Goal: Task Accomplishment & Management: Manage account settings

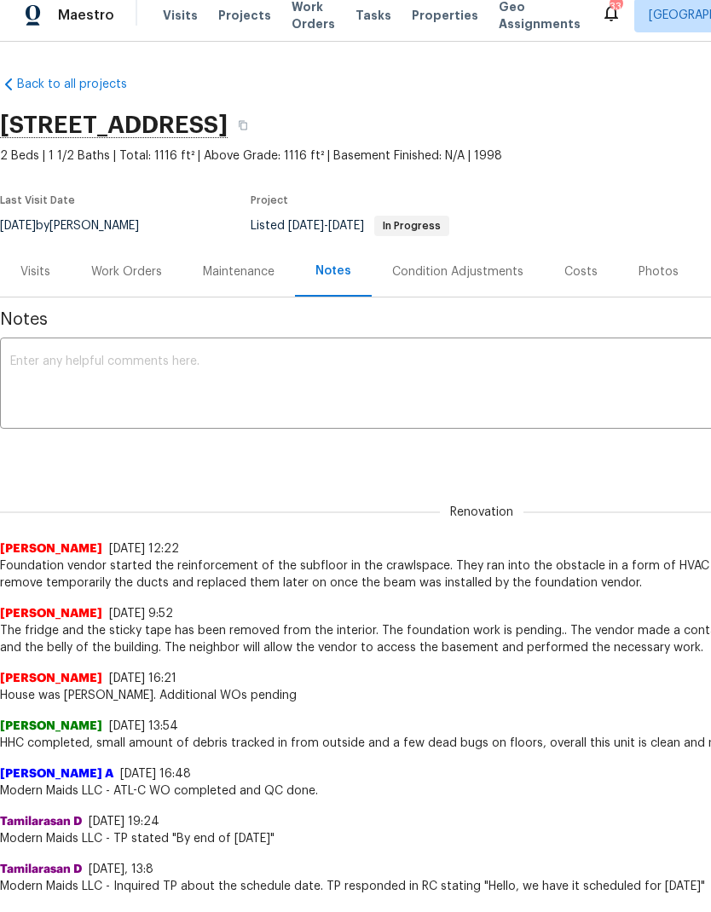
scroll to position [3, 0]
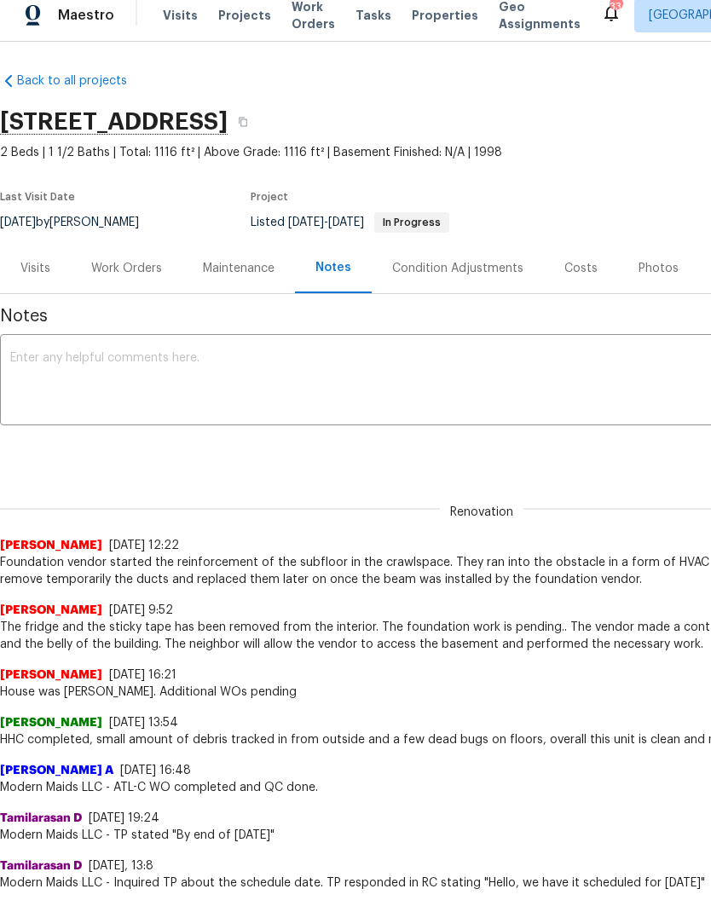
click at [128, 263] on div "Work Orders" at bounding box center [126, 268] width 71 height 17
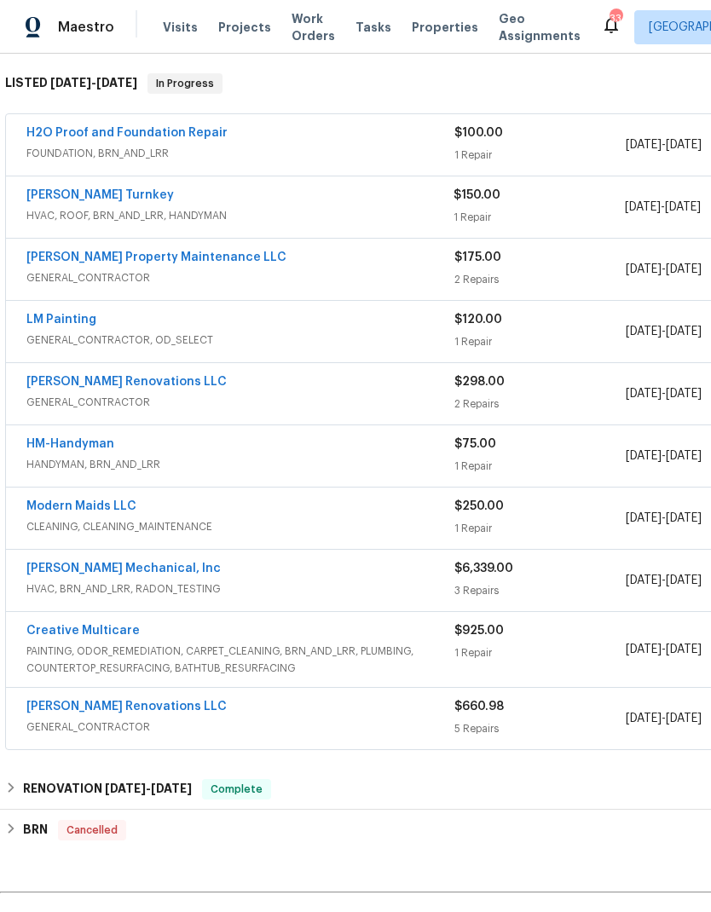
scroll to position [202, 1]
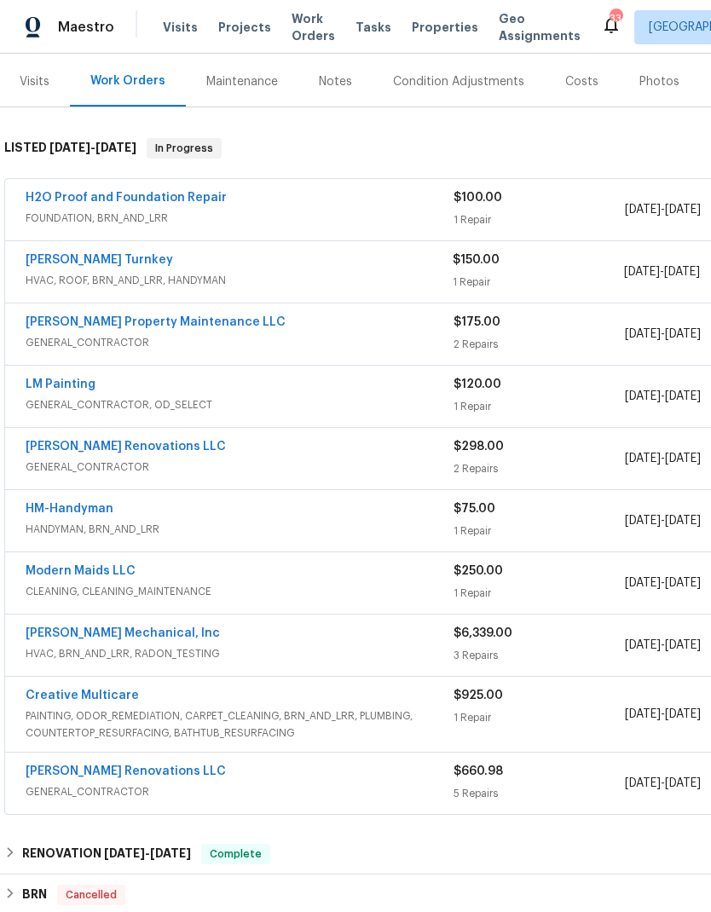
click at [104, 192] on link "H2O Proof and Foundation Repair" at bounding box center [126, 198] width 201 height 12
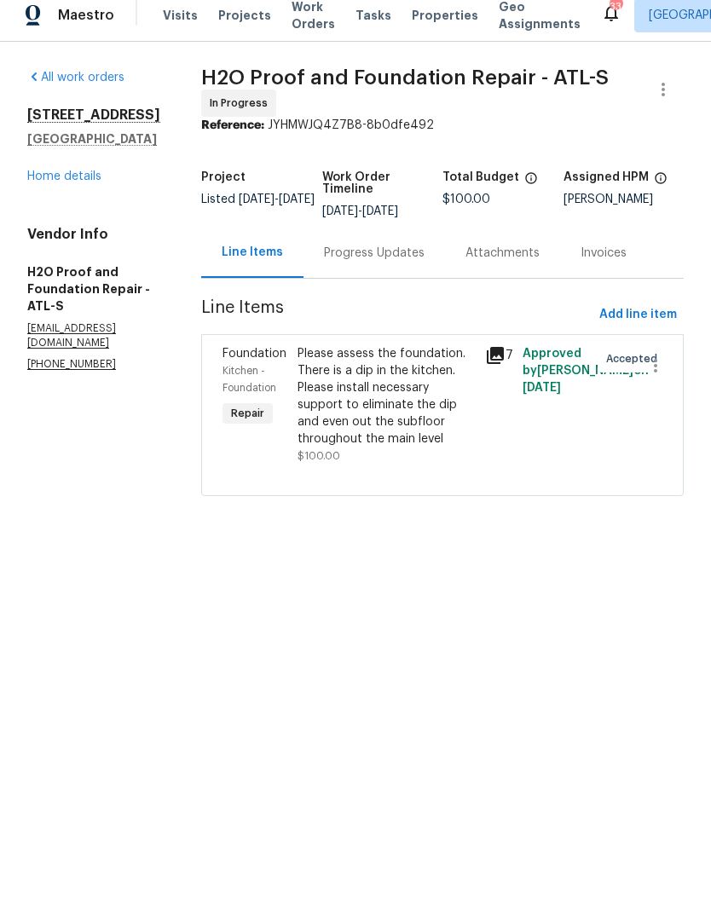
click at [378, 398] on div "Please assess the foundation. There is a dip in the kitchen. Please install nec…" at bounding box center [386, 408] width 177 height 102
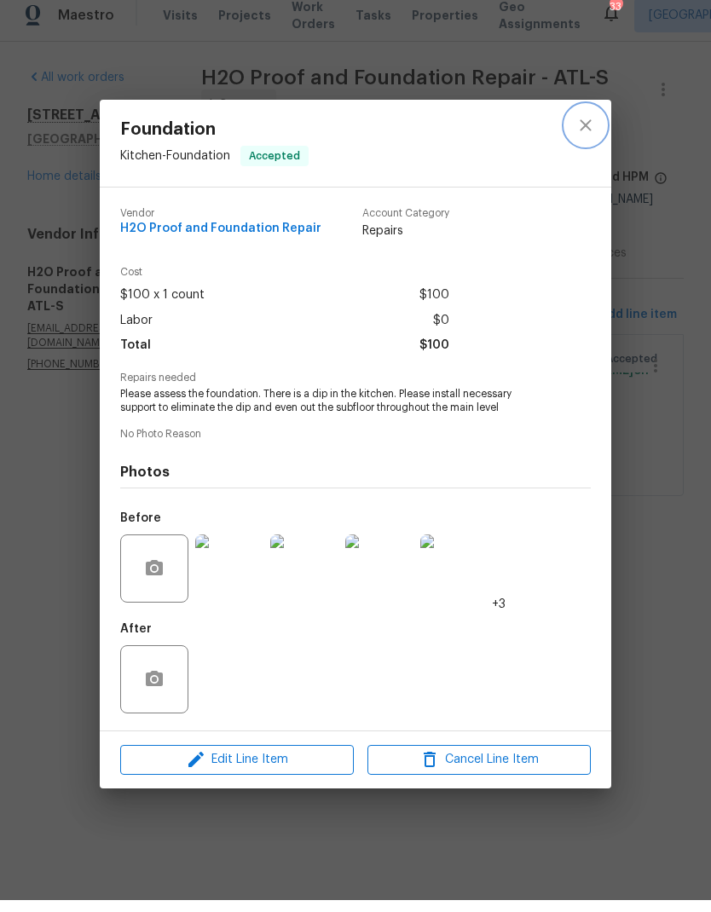
click at [587, 127] on icon "close" at bounding box center [585, 137] width 20 height 20
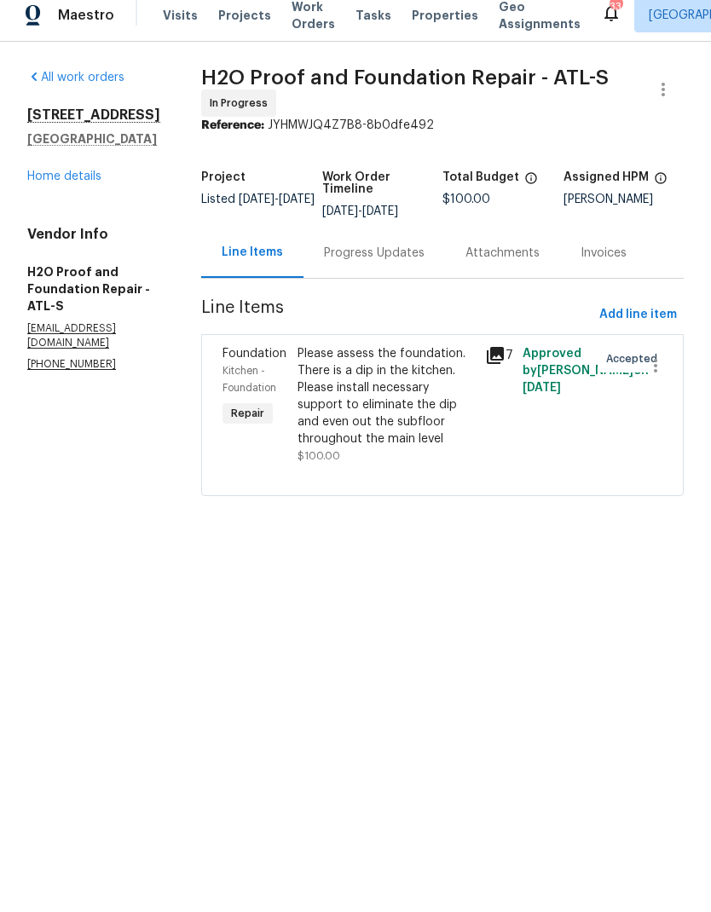
click at [55, 194] on link "Home details" at bounding box center [64, 188] width 74 height 12
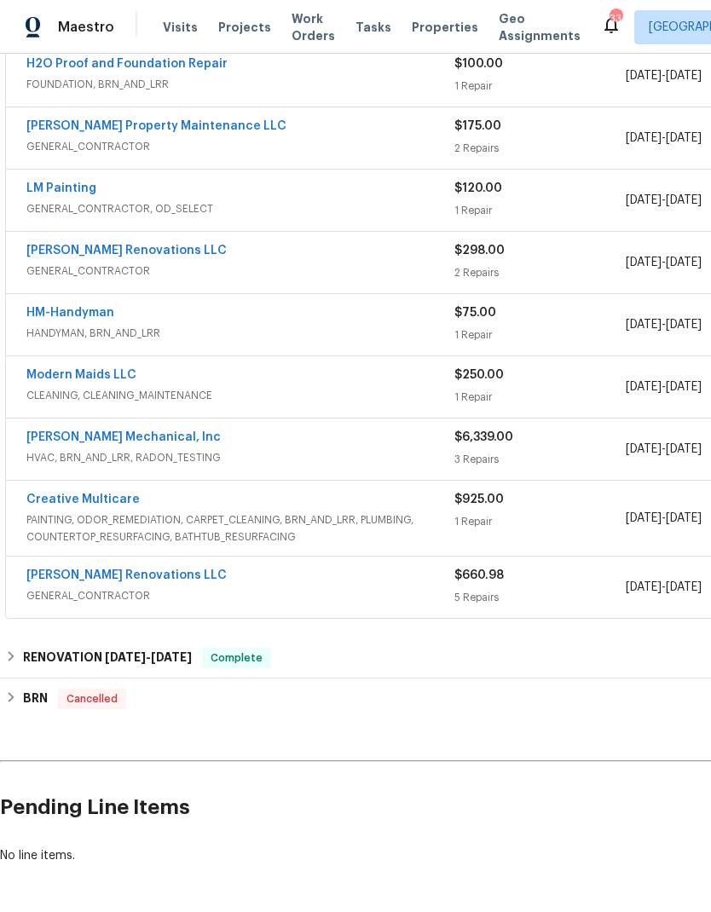
scroll to position [397, 0]
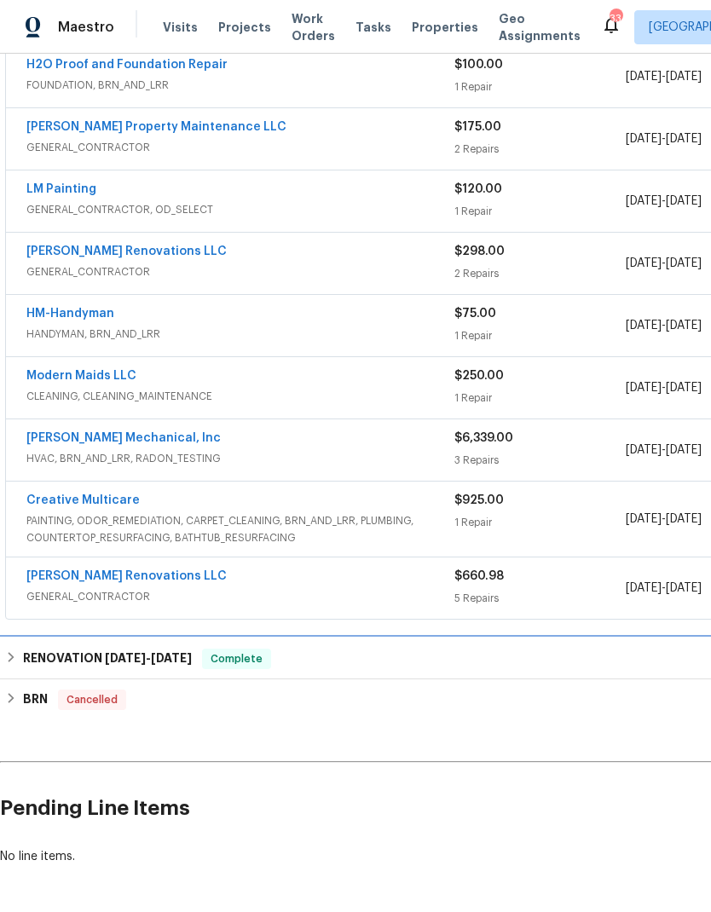
click at [25, 649] on h6 "RENOVATION 6/5/24 - 6/11/24" at bounding box center [107, 659] width 169 height 20
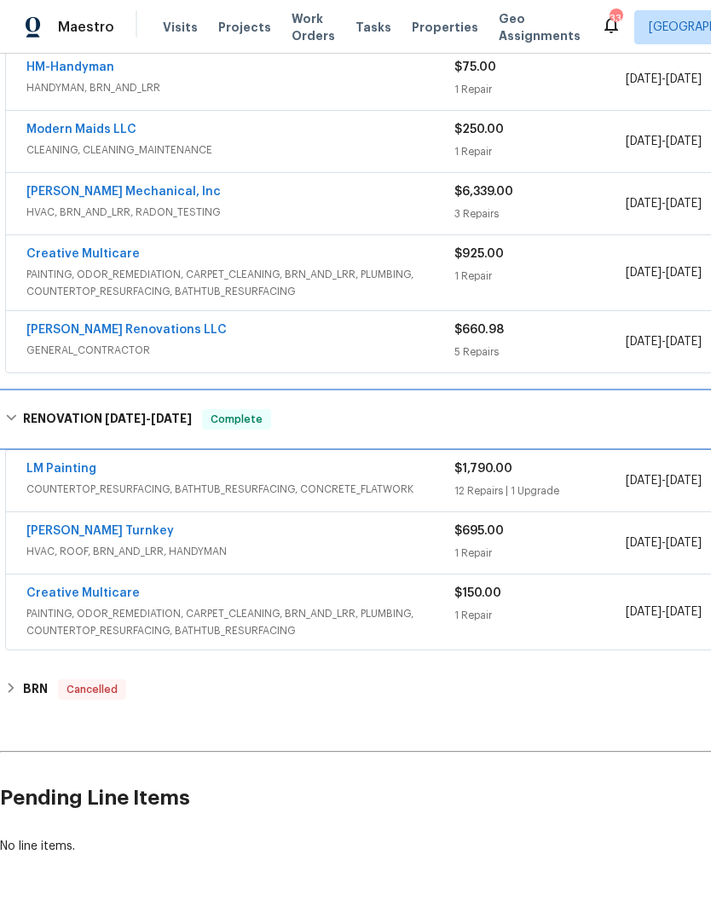
scroll to position [635, -1]
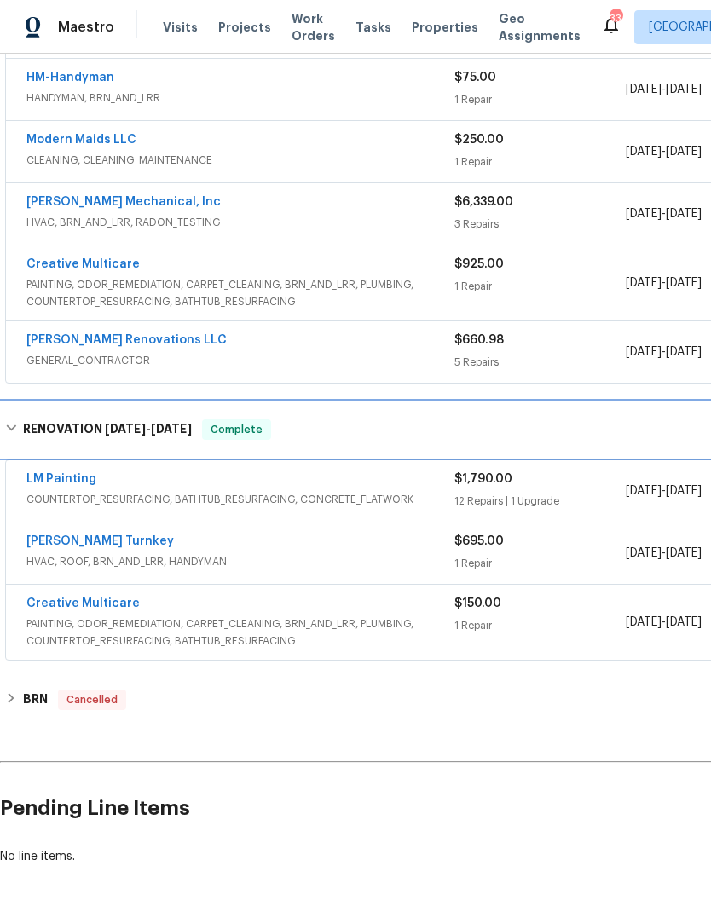
click at [85, 419] on h6 "RENOVATION 6/5/24 - 6/11/24" at bounding box center [107, 429] width 169 height 20
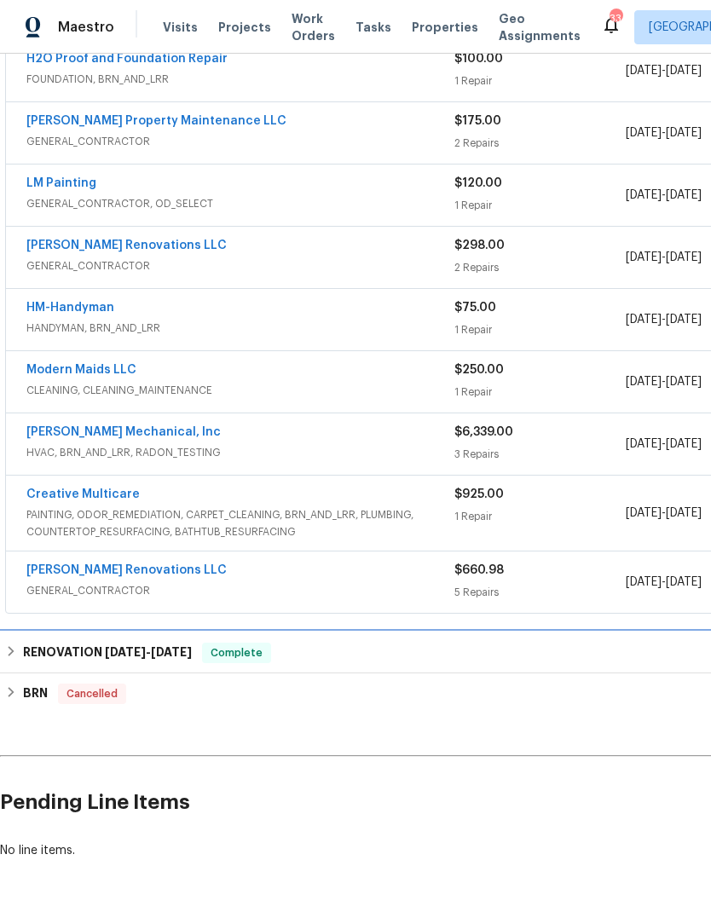
scroll to position [397, 0]
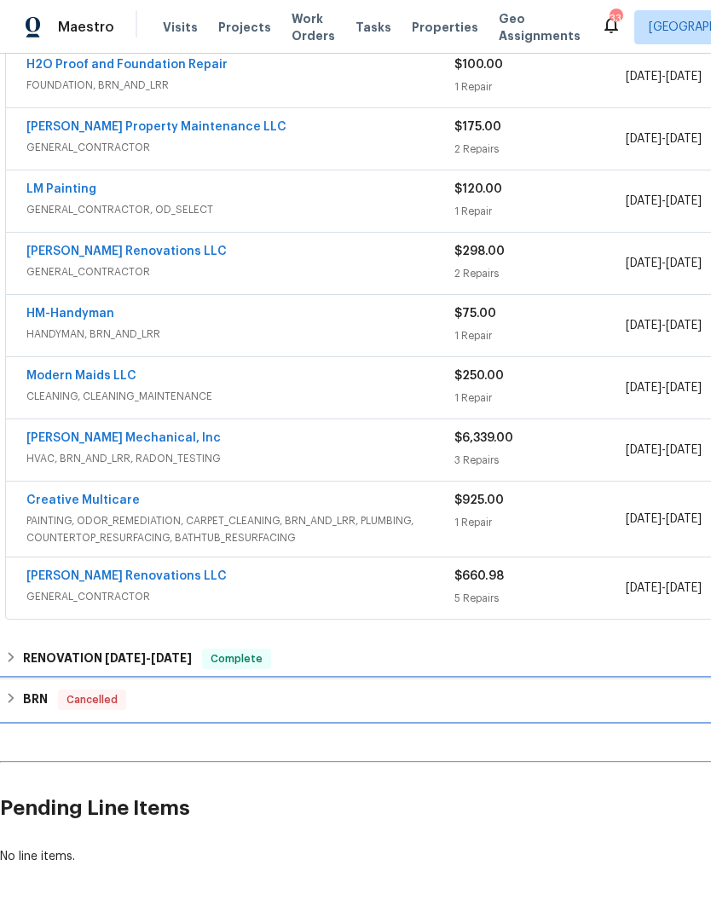
click at [40, 690] on h6 "BRN" at bounding box center [35, 700] width 25 height 20
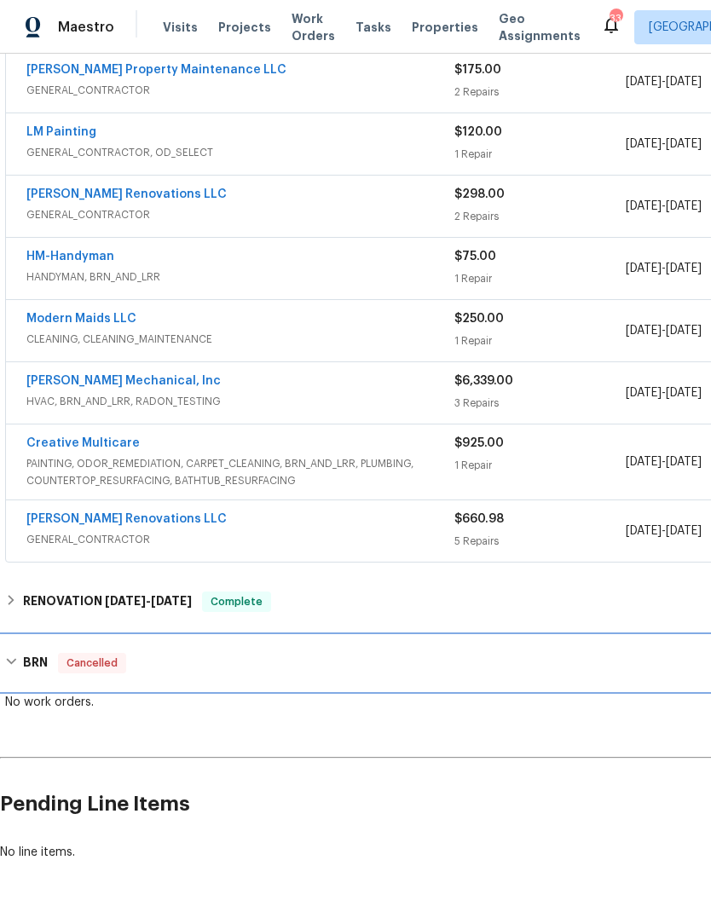
scroll to position [452, -1]
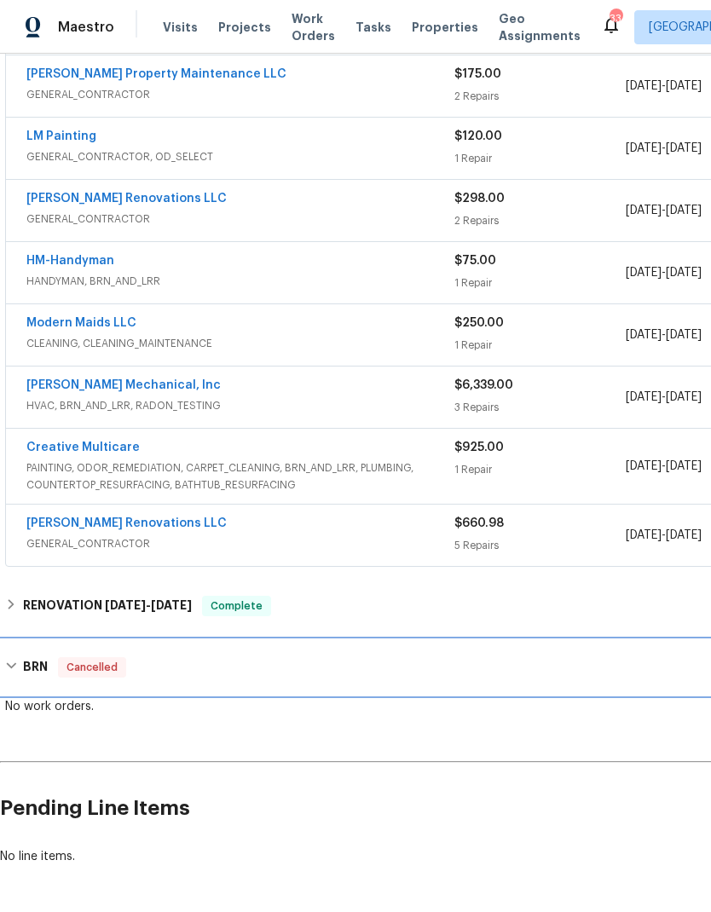
click at [29, 657] on h6 "BRN" at bounding box center [35, 667] width 25 height 20
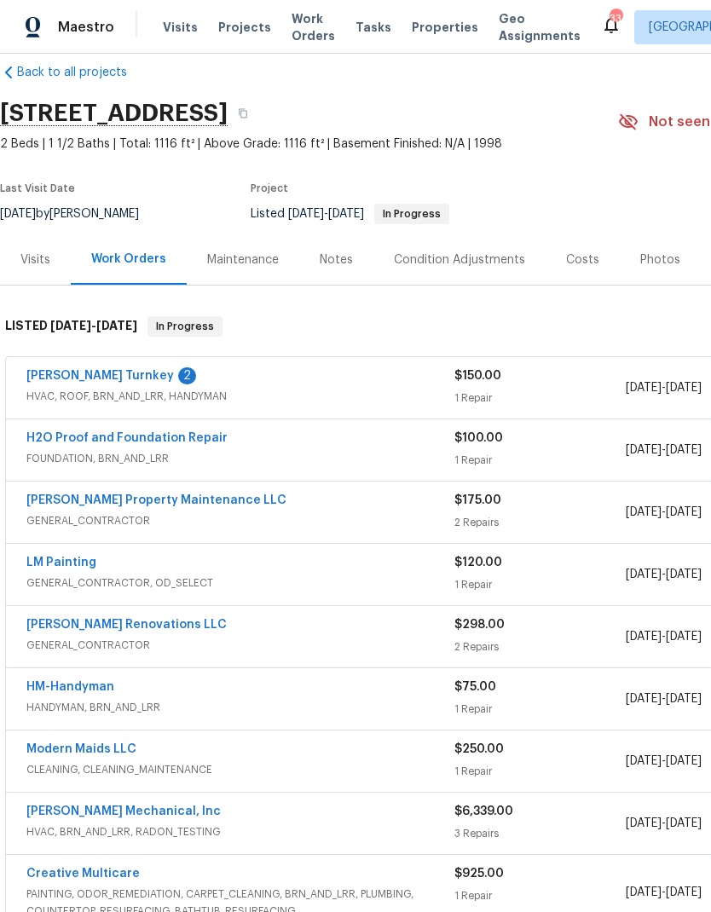
scroll to position [24, 0]
click at [56, 370] on link "Davis Turnkey" at bounding box center [99, 376] width 147 height 12
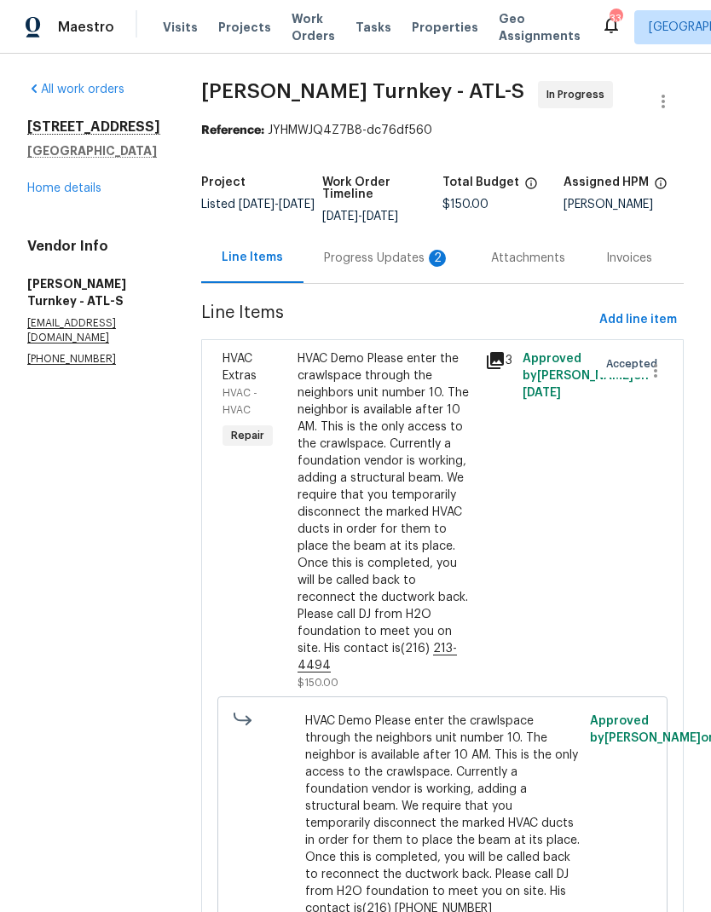
click at [83, 194] on link "Home details" at bounding box center [64, 188] width 74 height 12
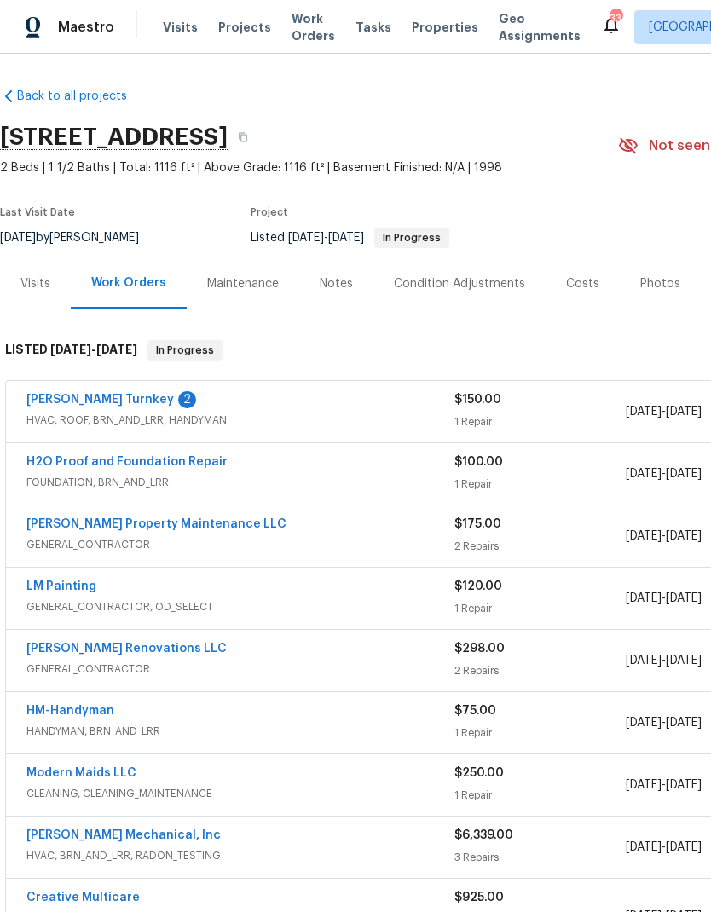
click at [133, 466] on link "H2O Proof and Foundation Repair" at bounding box center [126, 462] width 201 height 12
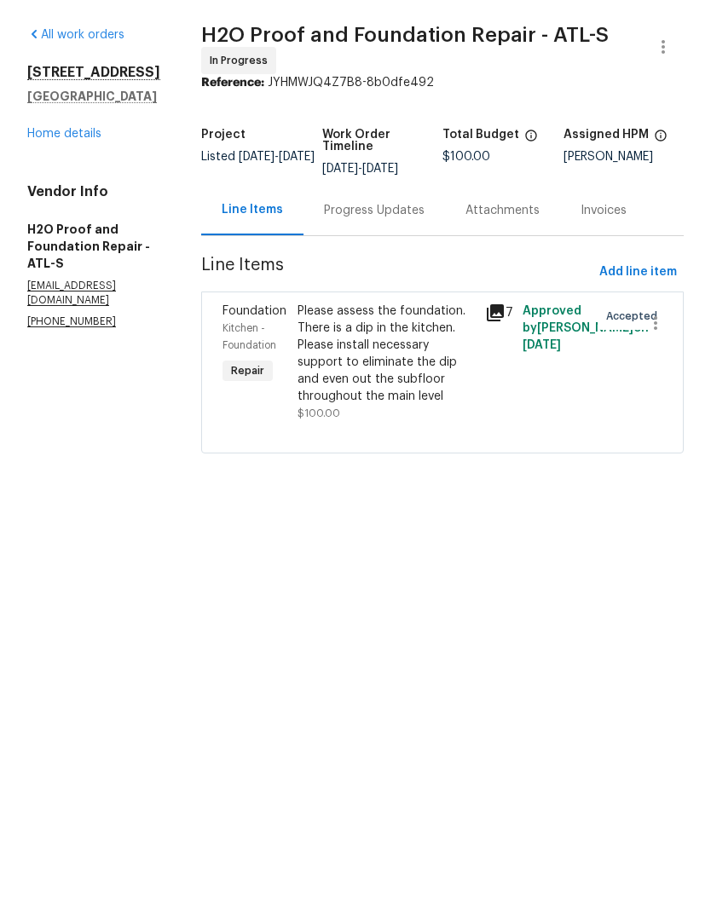
click at [350, 257] on div "Progress Updates" at bounding box center [374, 265] width 101 height 17
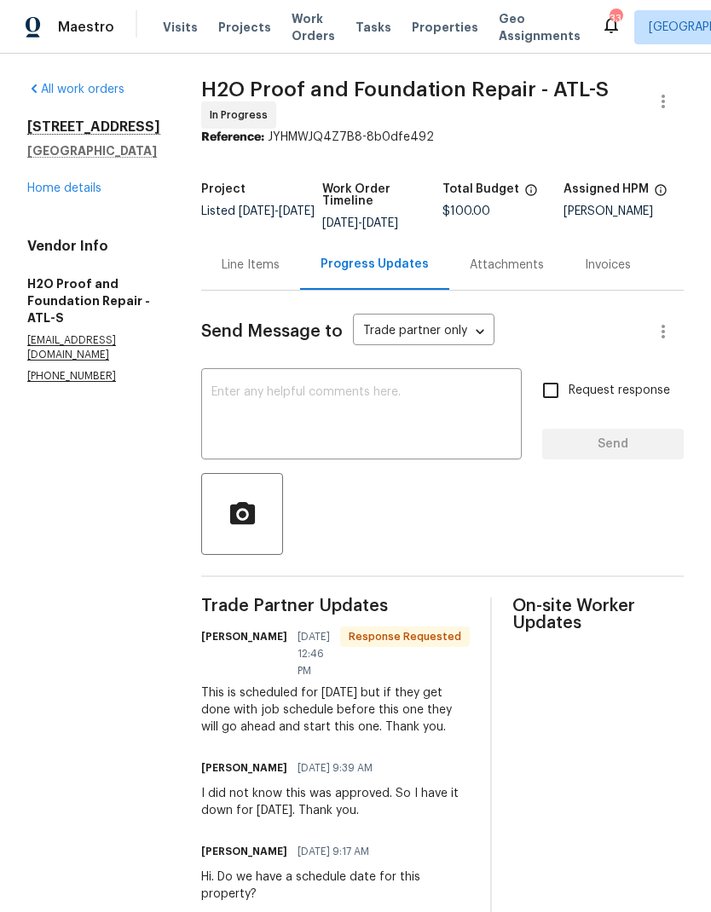
click at [71, 182] on link "Home details" at bounding box center [64, 188] width 74 height 12
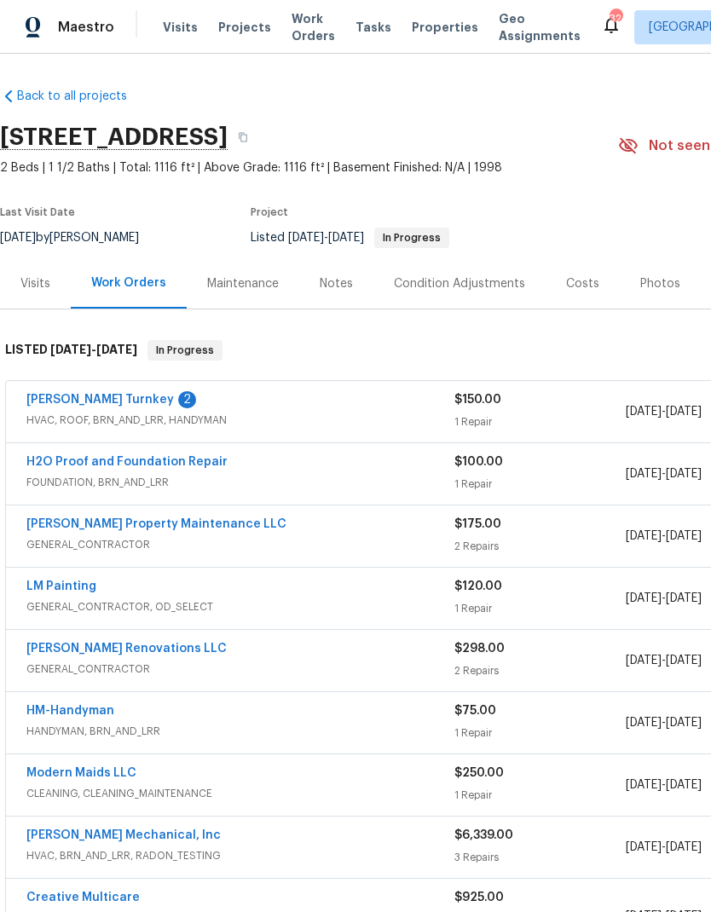
click at [84, 394] on link "Davis Turnkey" at bounding box center [99, 400] width 147 height 12
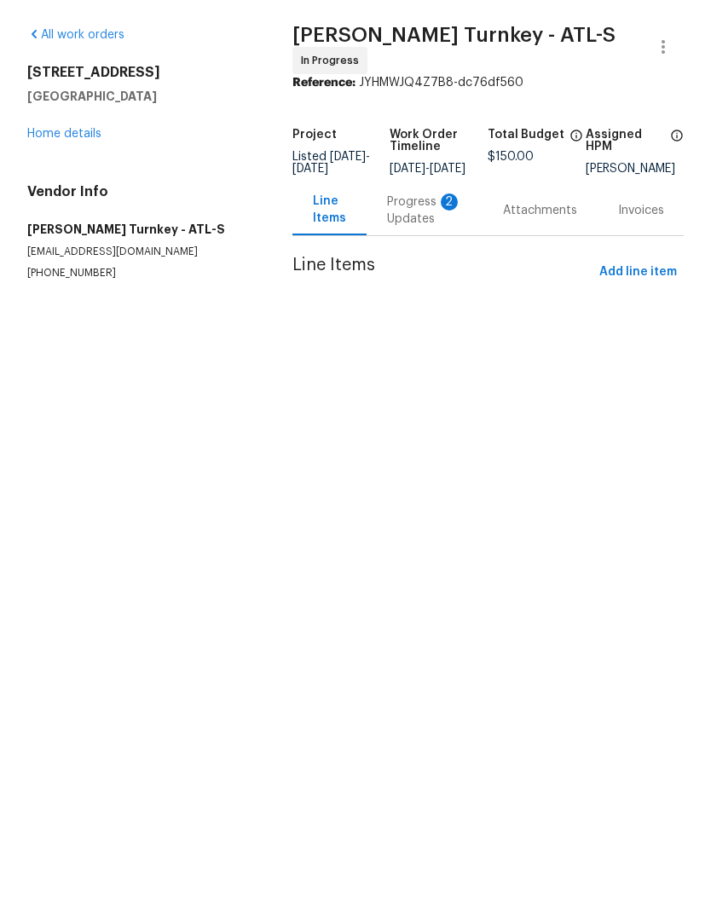
scroll to position [55, 0]
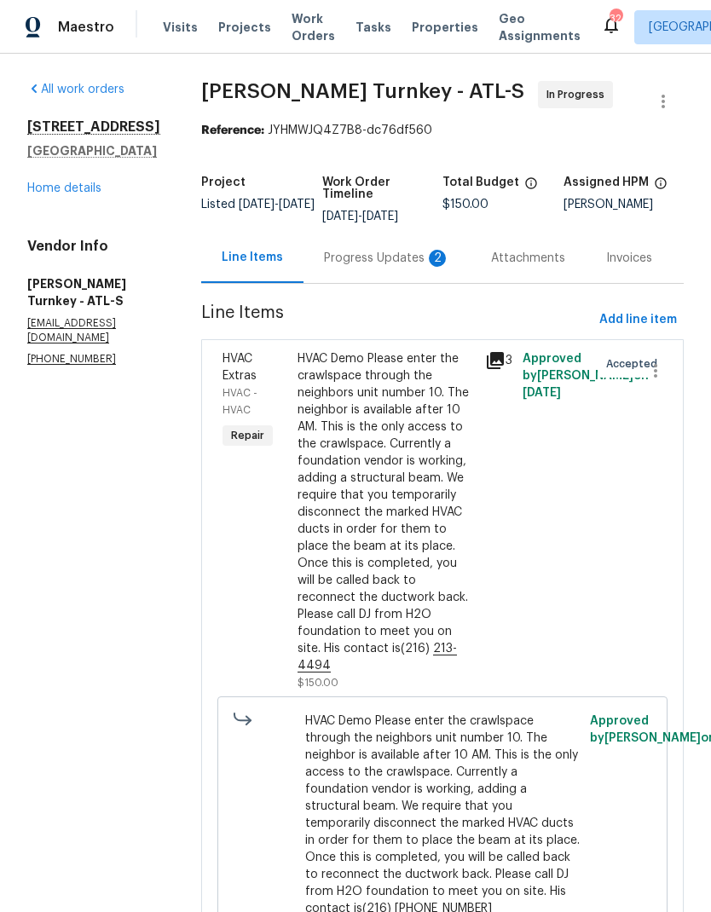
click at [361, 250] on div "Progress Updates 2" at bounding box center [387, 258] width 126 height 17
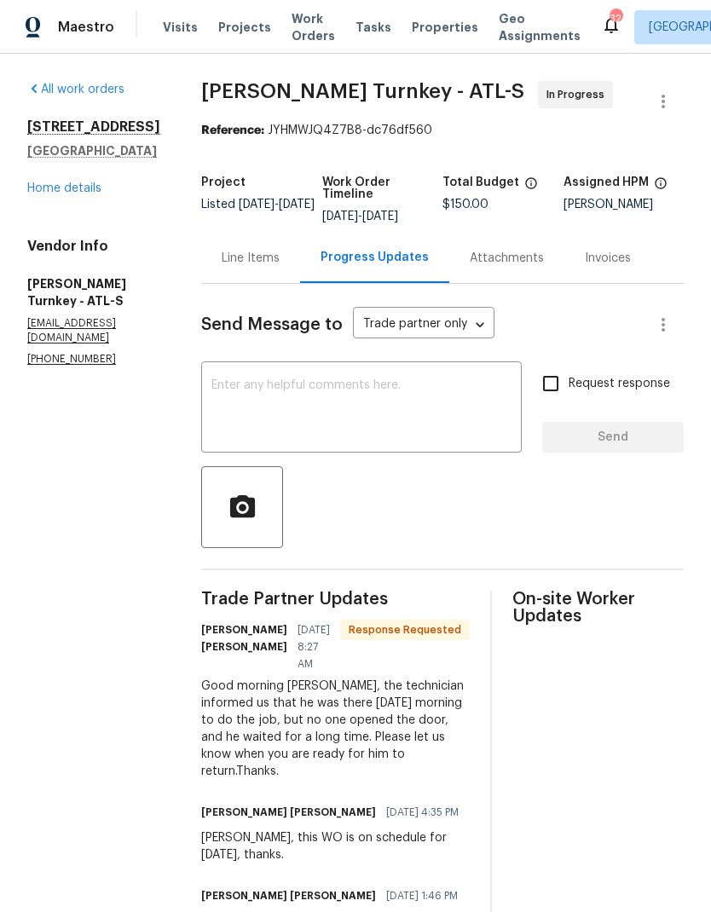
click at [73, 182] on link "Home details" at bounding box center [64, 188] width 74 height 12
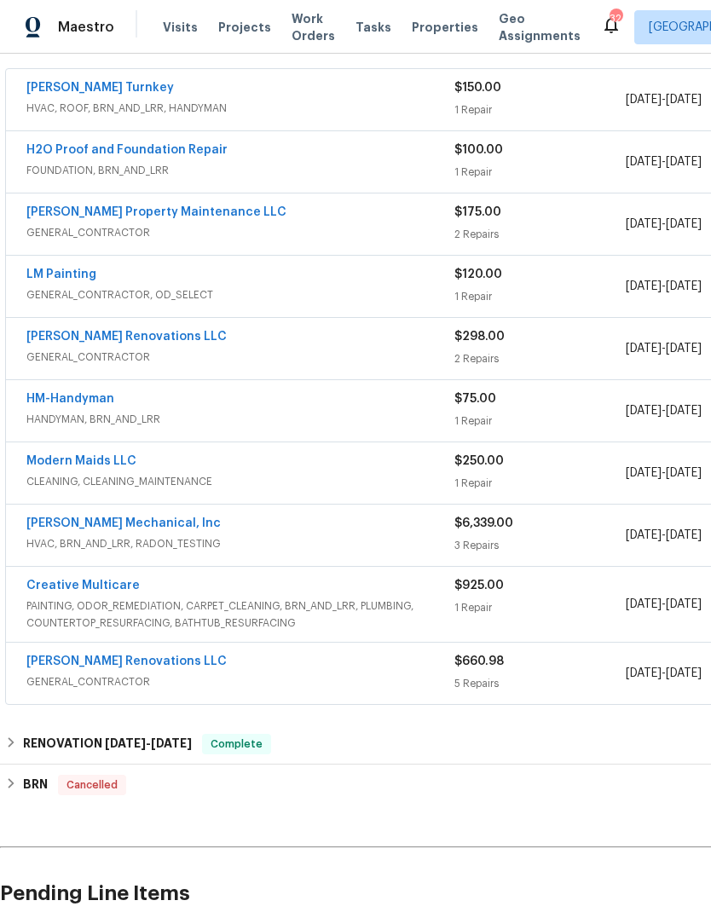
scroll to position [313, 0]
click at [116, 517] on link "JH Martin Mechanical, Inc" at bounding box center [123, 523] width 194 height 12
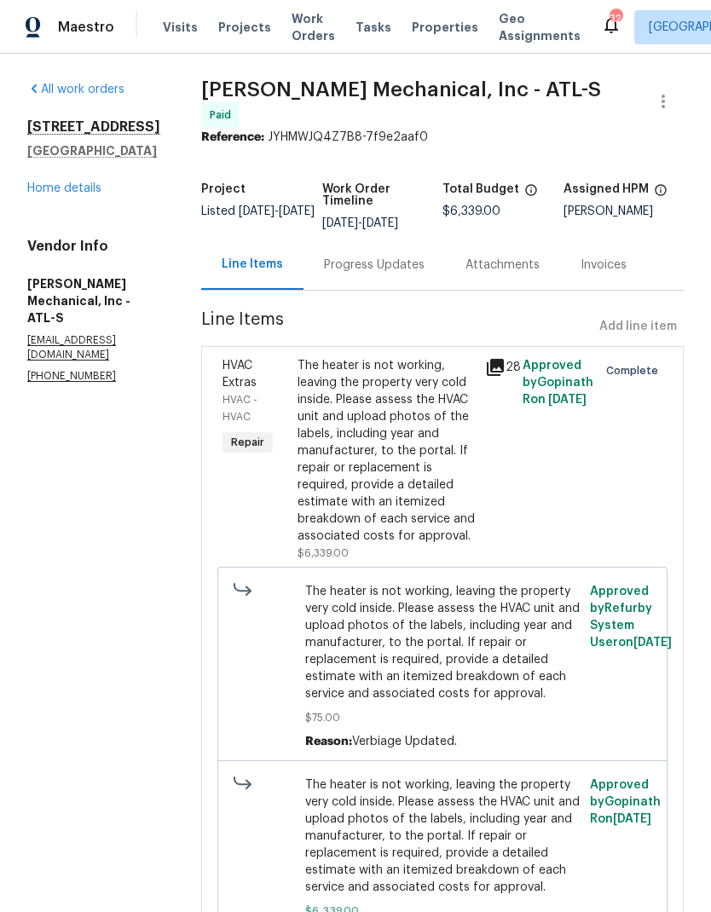
click at [70, 182] on link "Home details" at bounding box center [64, 188] width 74 height 12
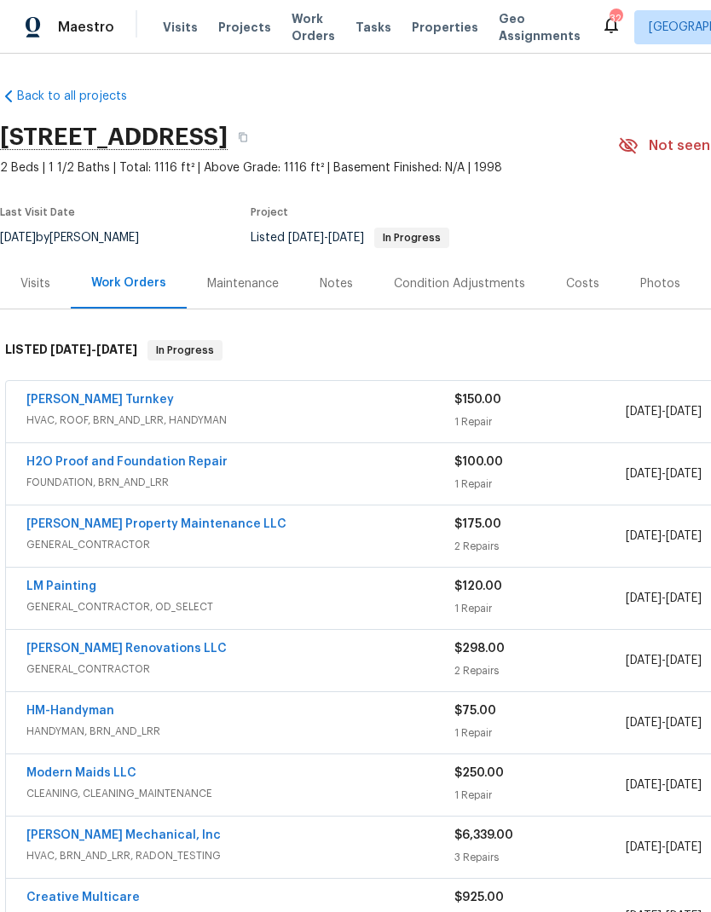
click at [235, 275] on div "Maintenance" at bounding box center [243, 283] width 72 height 17
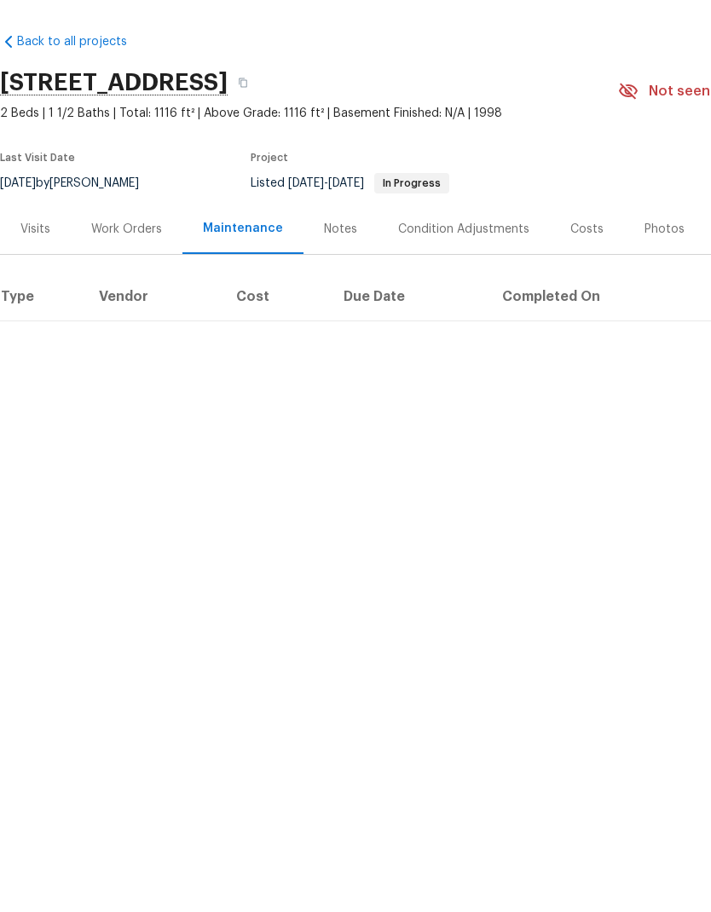
click at [341, 275] on div "Notes" at bounding box center [340, 283] width 33 height 17
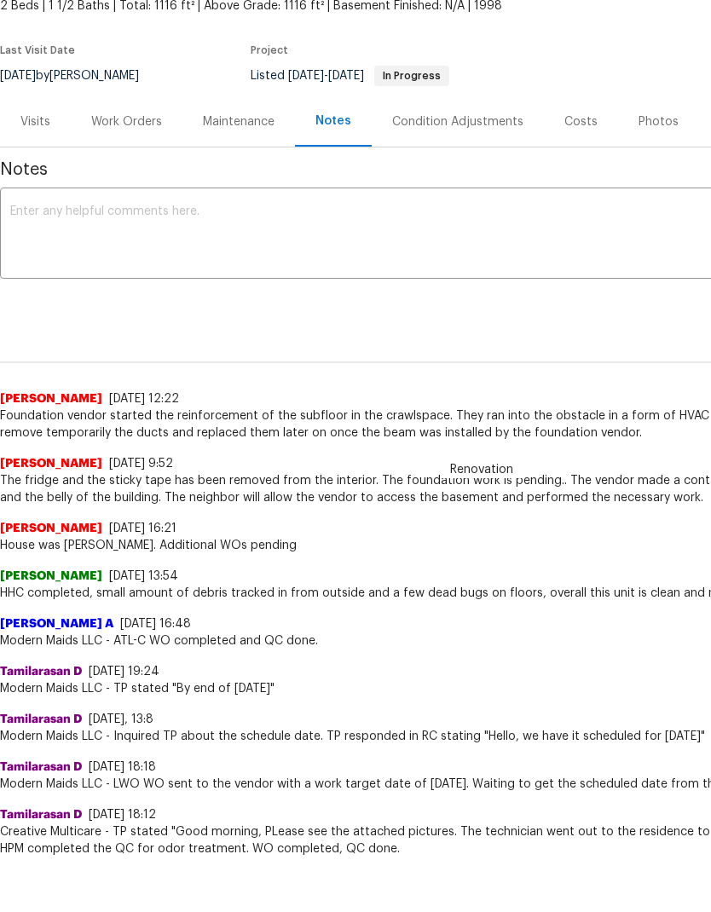
scroll to position [109, 0]
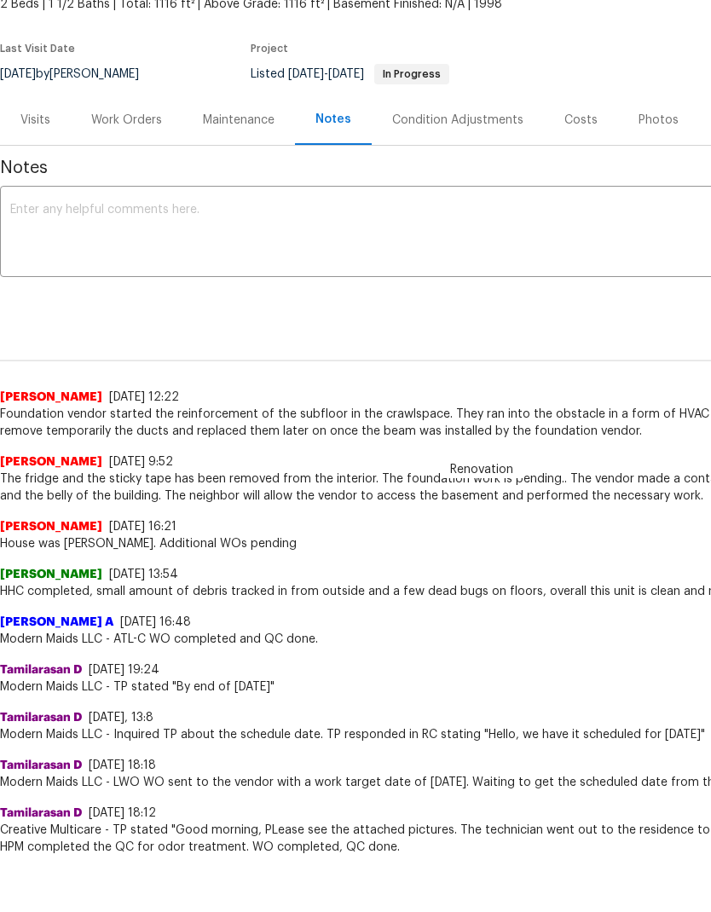
click at [175, 317] on div "Renovation 71ad5371-70bd-4198-8335-d7a977e063e9 ​ Add" at bounding box center [481, 303] width 963 height 32
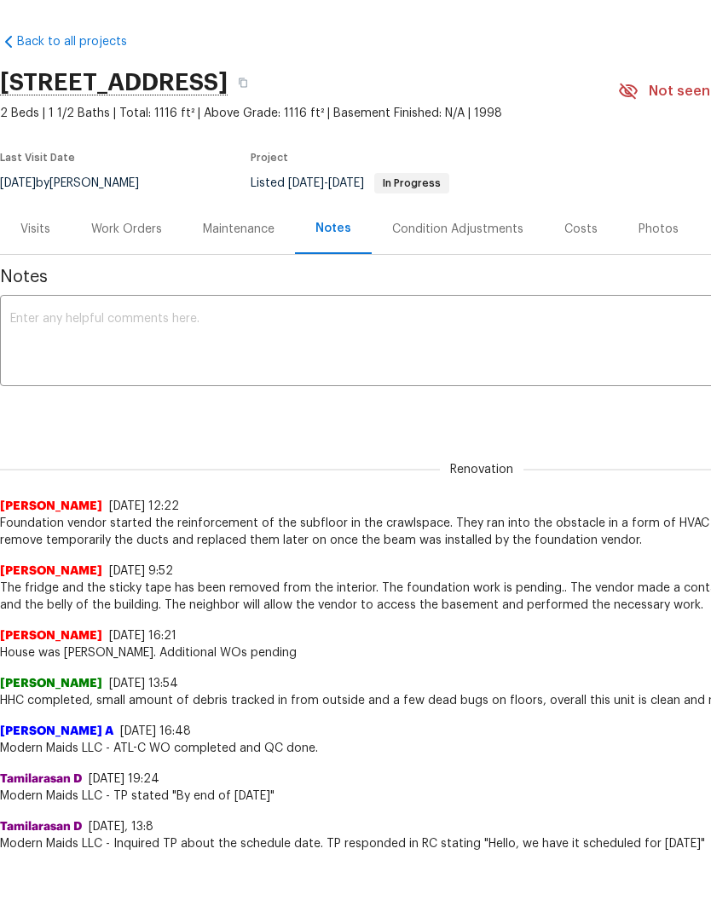
scroll to position [0, 0]
click at [317, 327] on textarea at bounding box center [481, 343] width 943 height 60
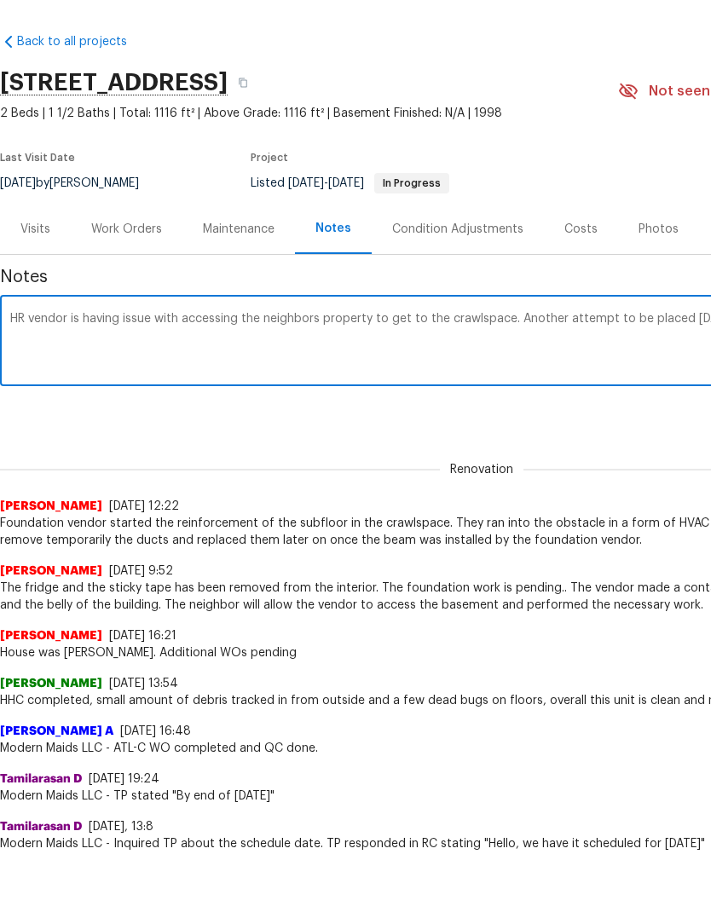
click at [21, 321] on textarea "HR vendor is having issue with accessing the neighbors property to get to the c…" at bounding box center [481, 343] width 943 height 60
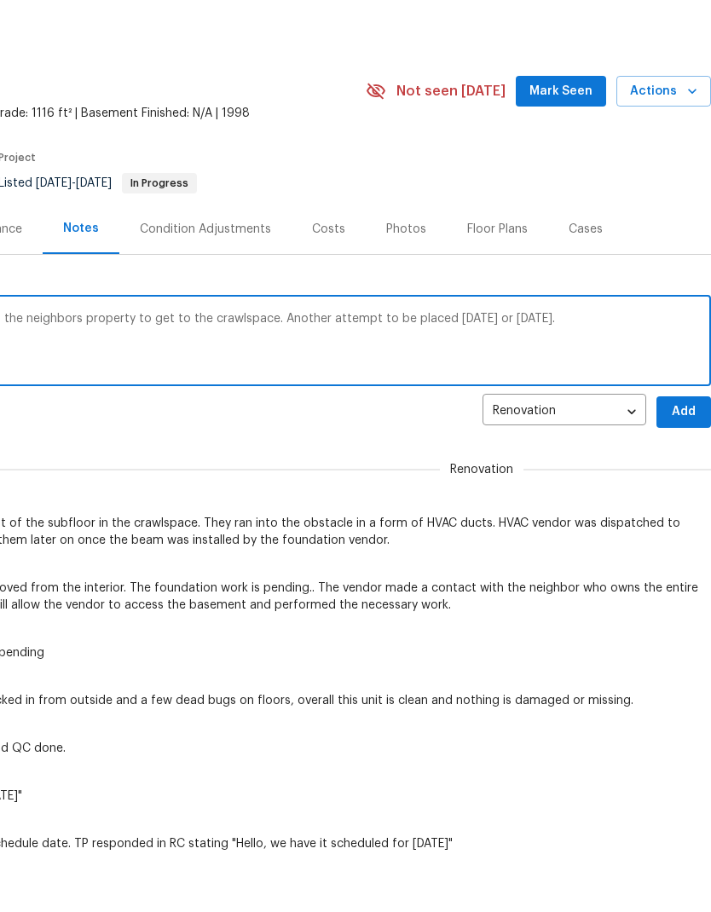
scroll to position [0, 252]
type textarea "HVAC vendor is having issue with accessing the neighbors property to get to the…"
click at [686, 409] on span "Add" at bounding box center [683, 411] width 27 height 21
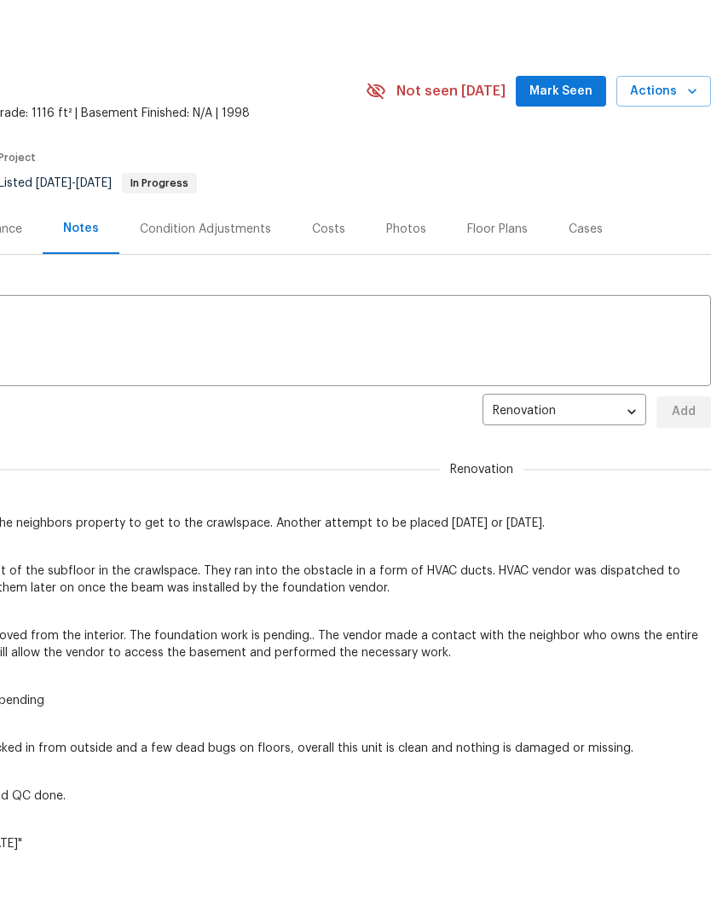
click at [565, 89] on span "Mark Seen" at bounding box center [560, 91] width 63 height 21
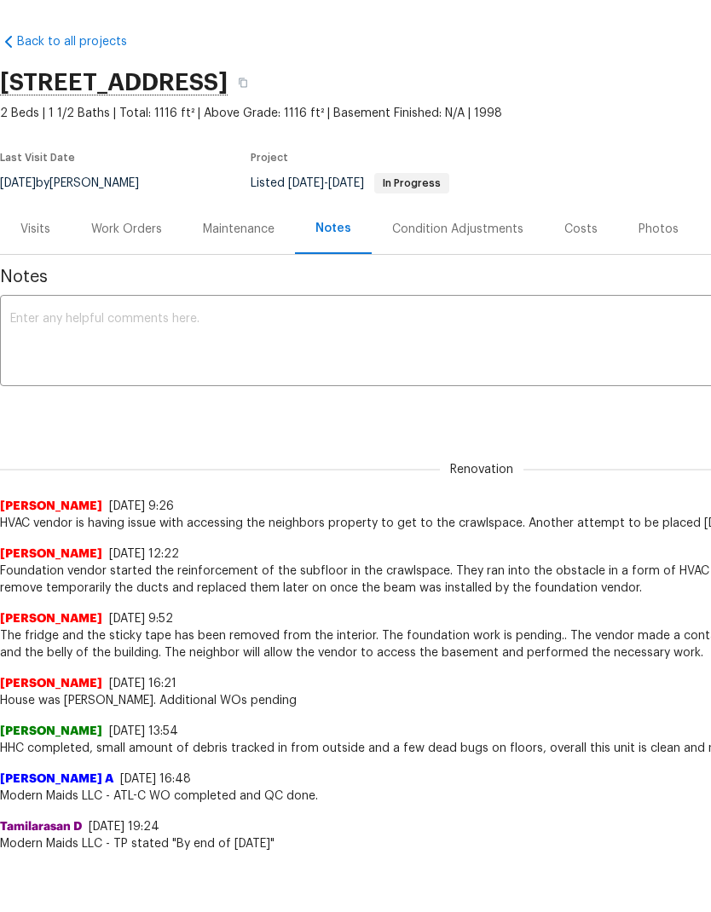
scroll to position [0, 0]
click at [142, 234] on div "Work Orders" at bounding box center [126, 229] width 71 height 17
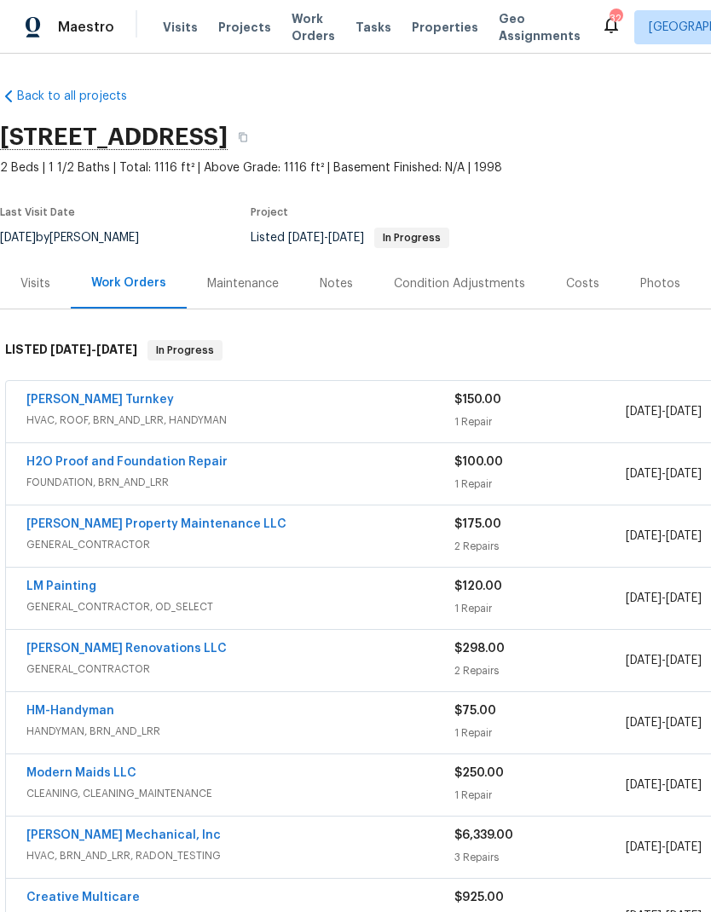
click at [54, 394] on link "Davis Turnkey" at bounding box center [99, 400] width 147 height 12
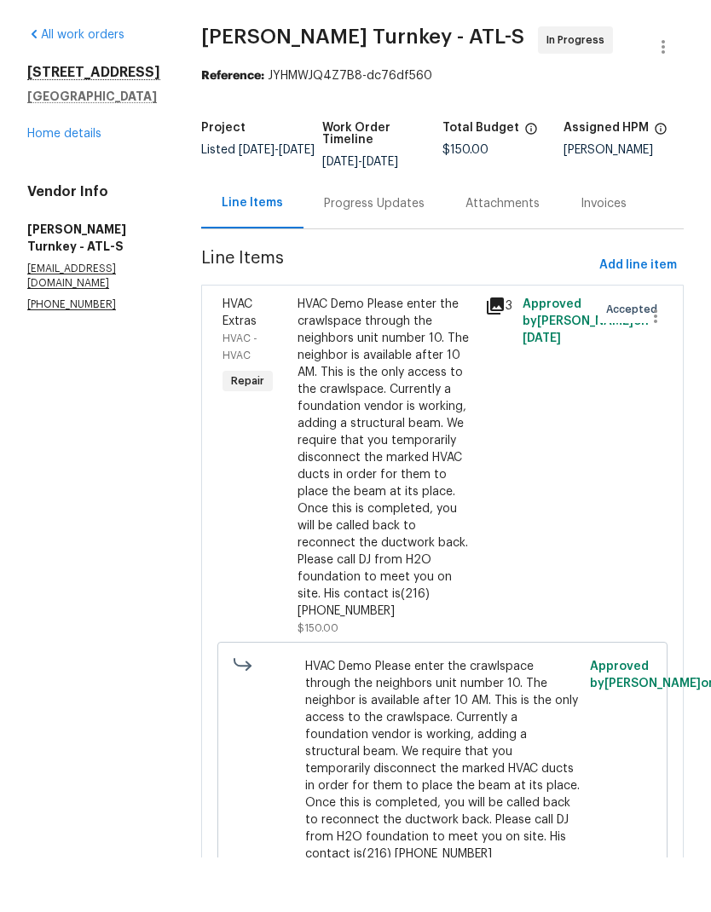
scroll to position [55, 0]
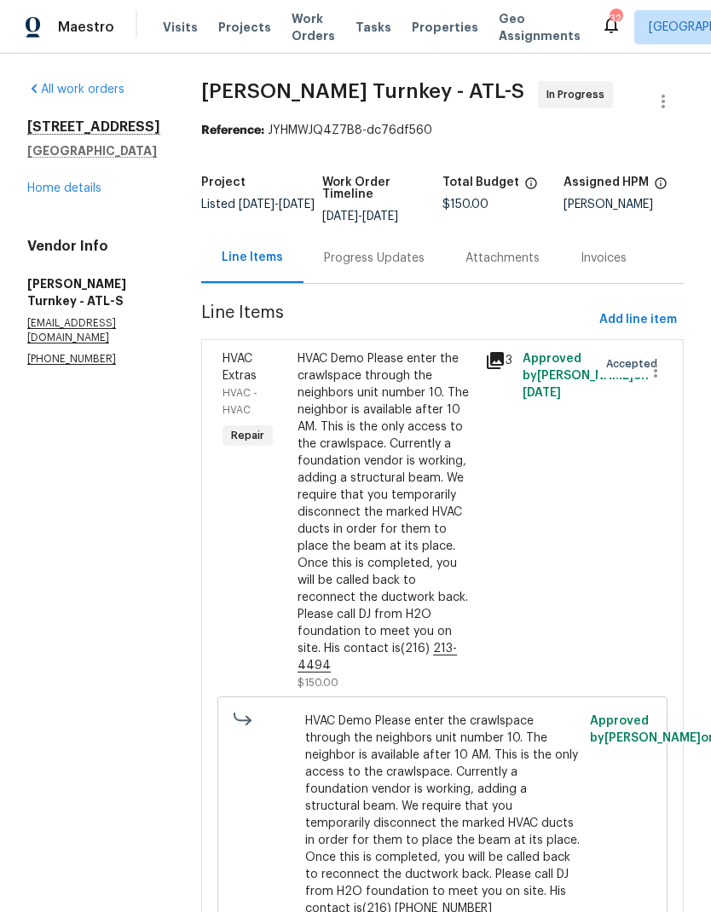
click at [84, 182] on link "Home details" at bounding box center [64, 188] width 74 height 12
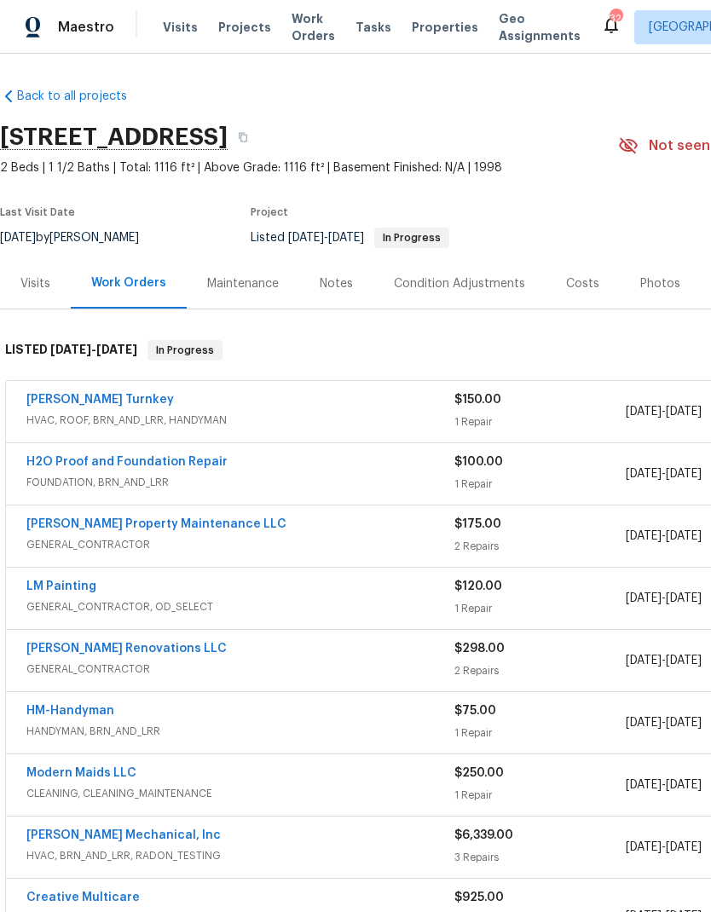
click at [326, 275] on div "Notes" at bounding box center [336, 283] width 33 height 17
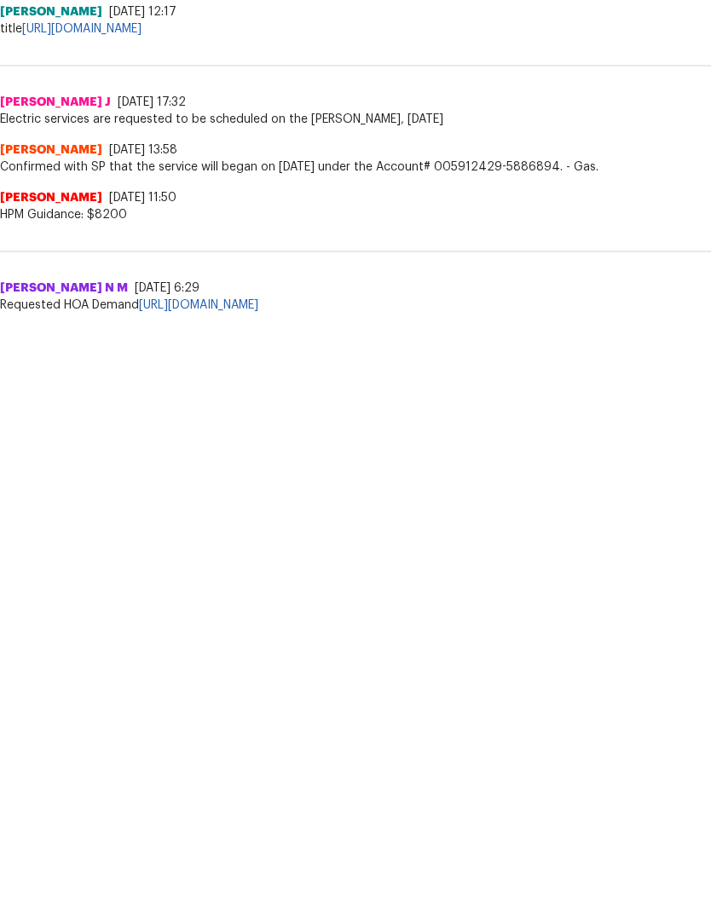
scroll to position [2857, -1]
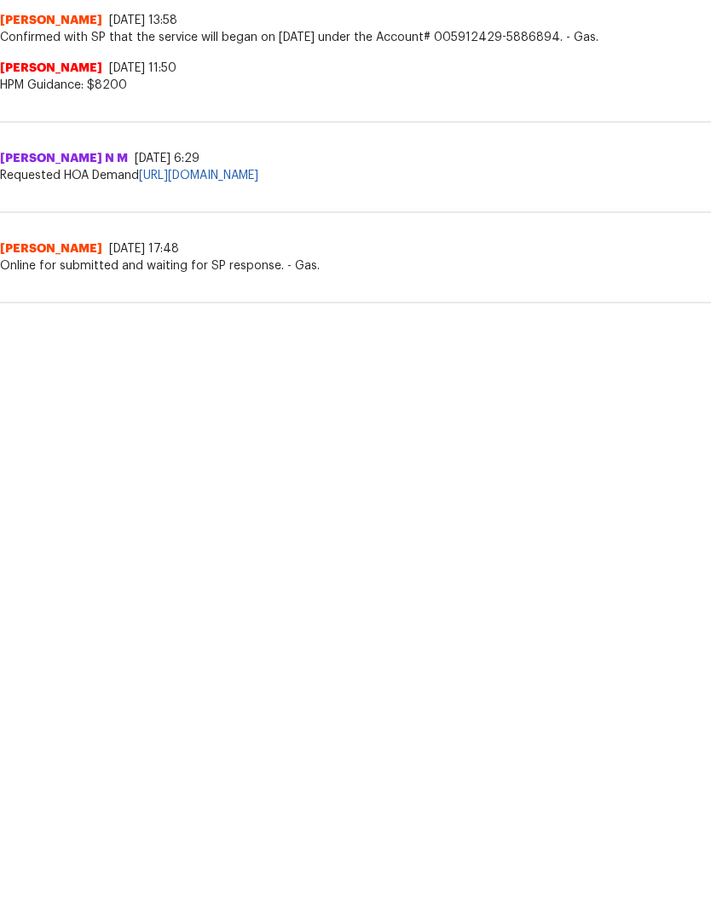
scroll to position [3023, 0]
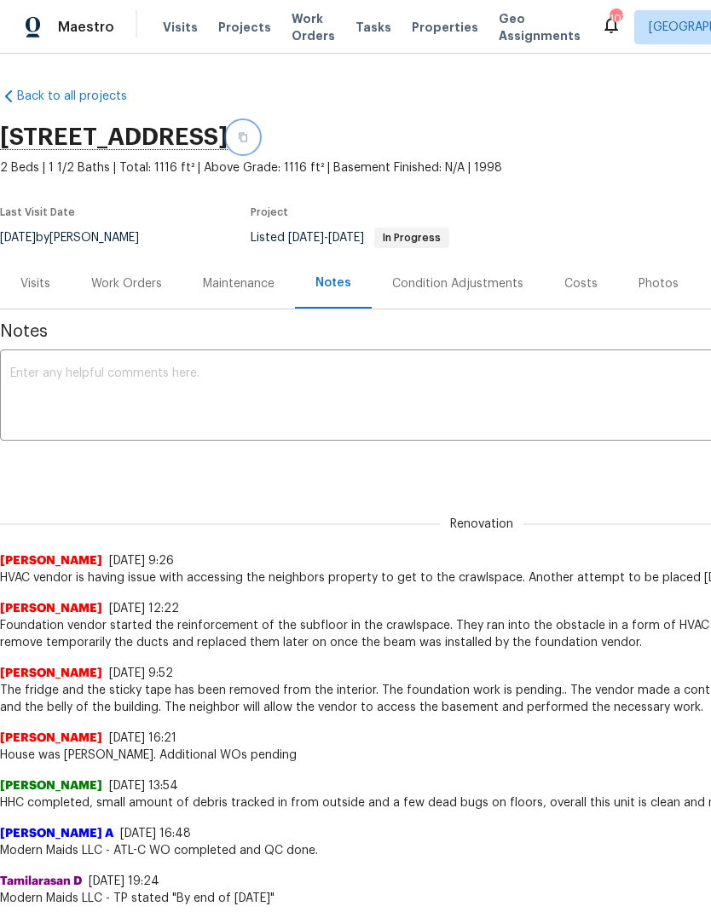
click at [258, 130] on button "button" at bounding box center [243, 137] width 31 height 31
